Goal: Information Seeking & Learning: Learn about a topic

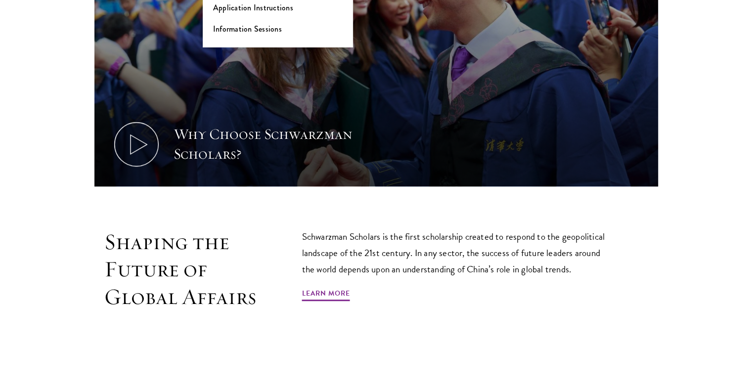
scroll to position [461, 0]
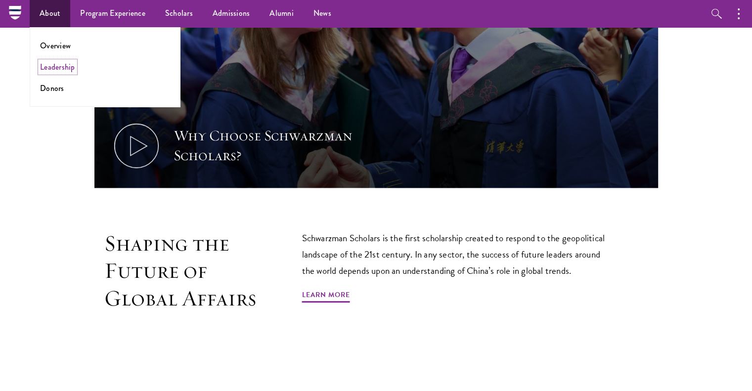
click at [54, 70] on link "Leadership" at bounding box center [57, 66] width 35 height 11
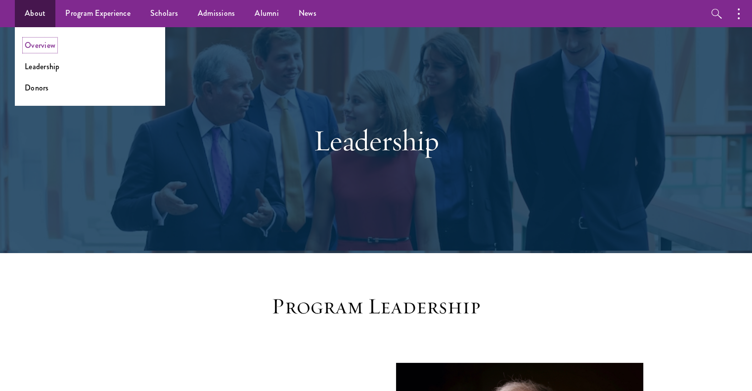
click at [38, 49] on link "Overview" at bounding box center [40, 45] width 31 height 11
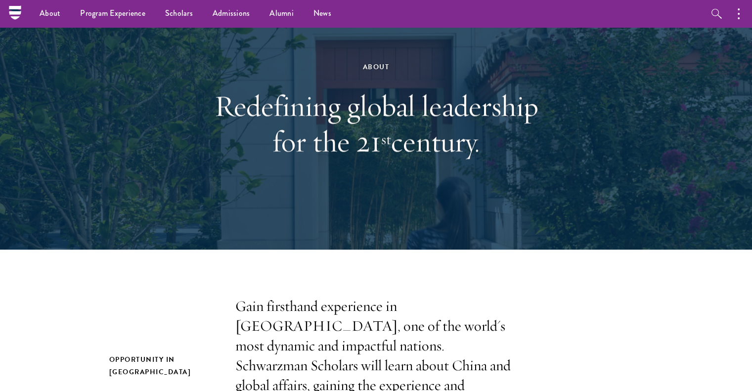
scroll to position [56, 0]
